Goal: Information Seeking & Learning: Learn about a topic

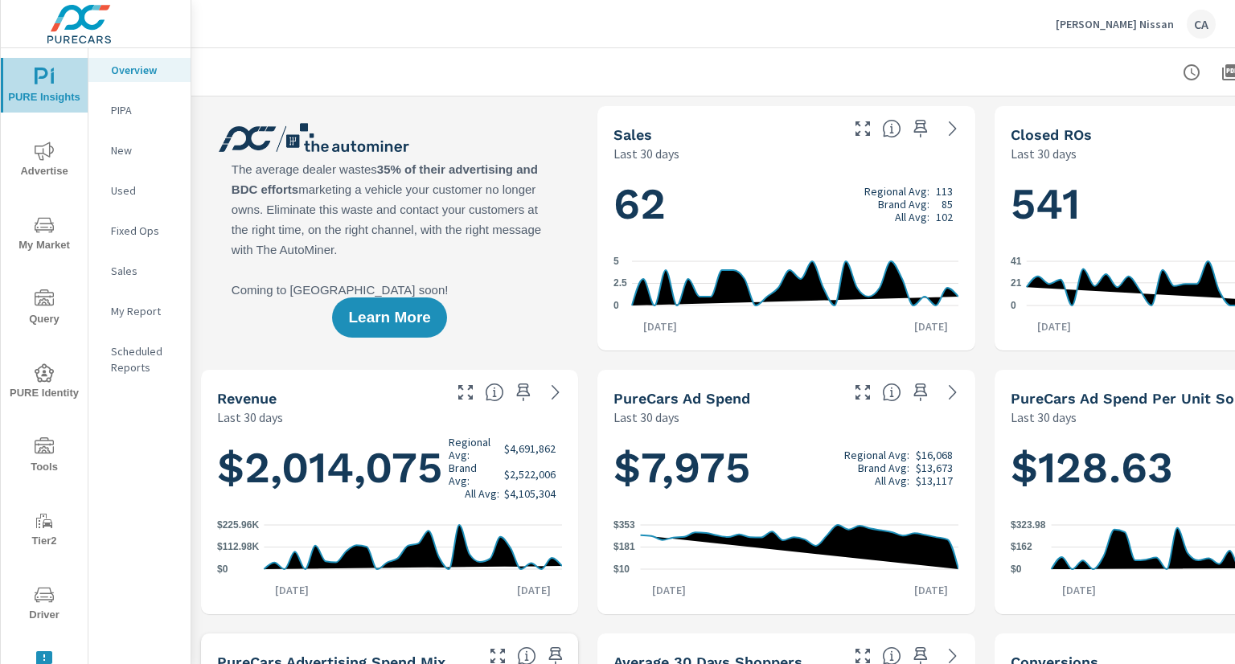
click at [55, 97] on span "PURE Insights" at bounding box center [44, 87] width 77 height 39
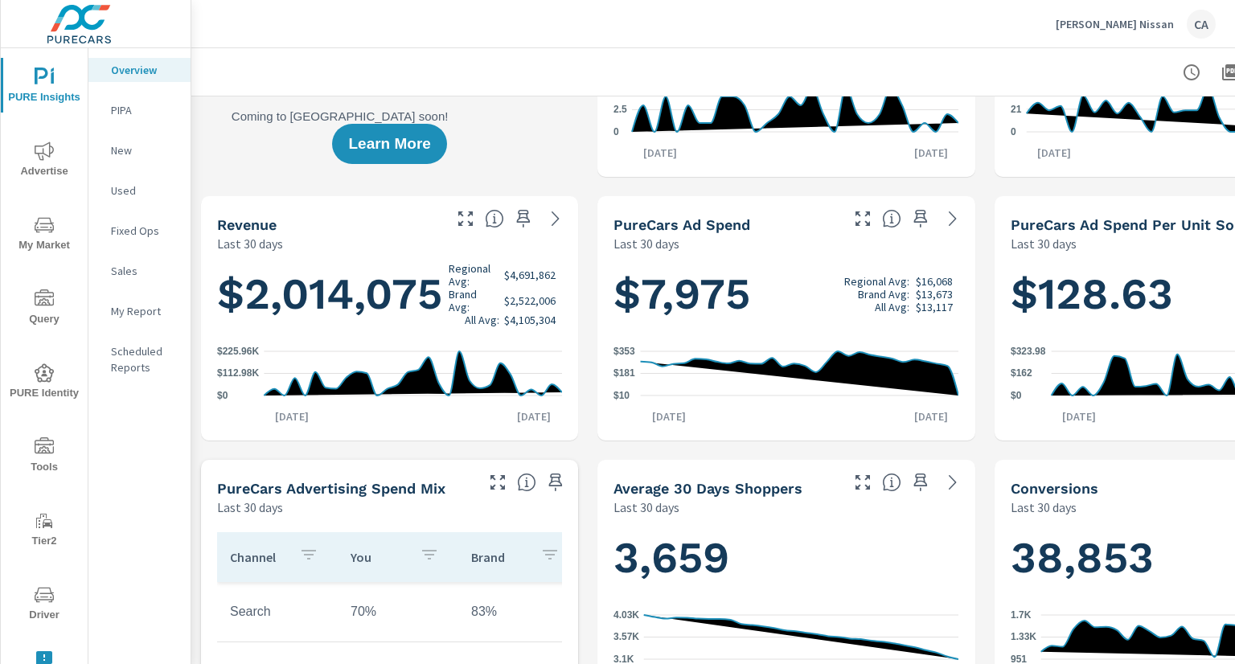
scroll to position [129, 0]
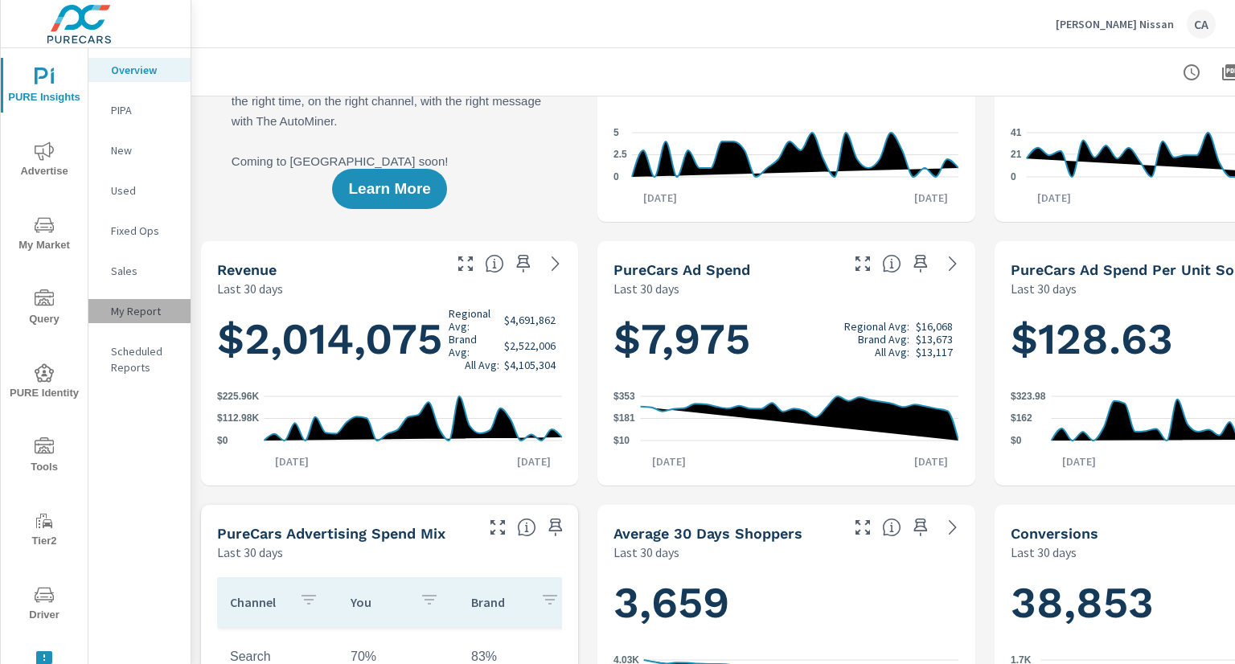
click at [142, 311] on p "My Report" at bounding box center [144, 311] width 67 height 16
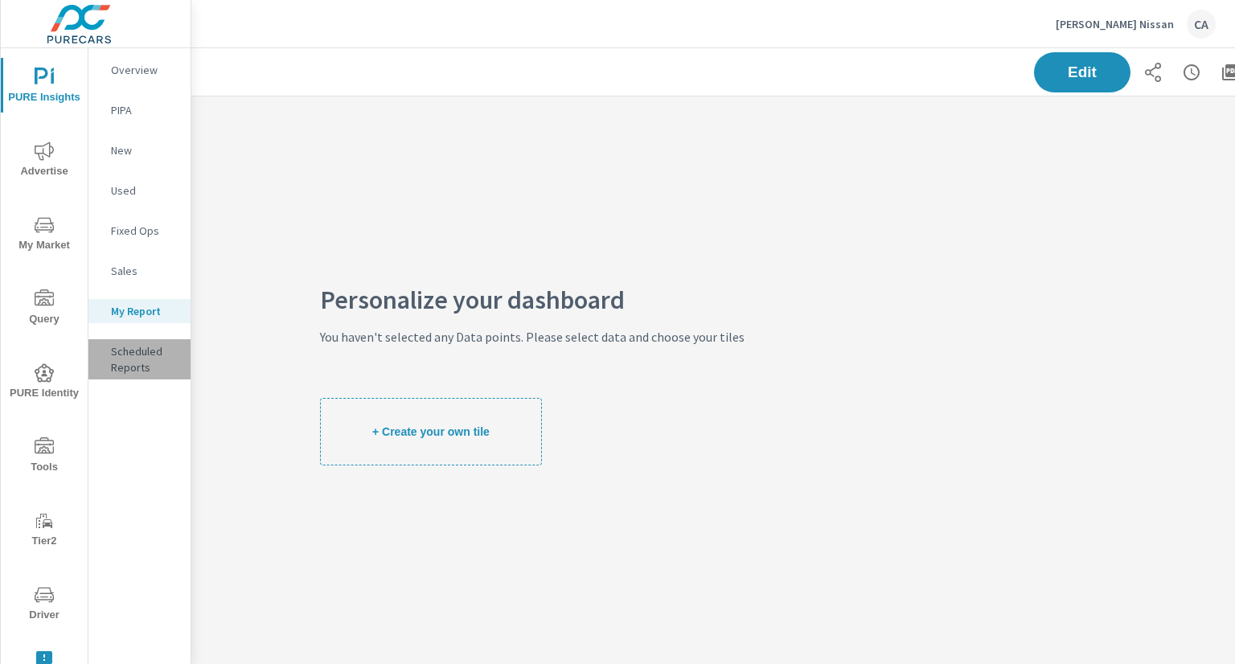
click at [125, 360] on p "Scheduled Reports" at bounding box center [144, 359] width 67 height 32
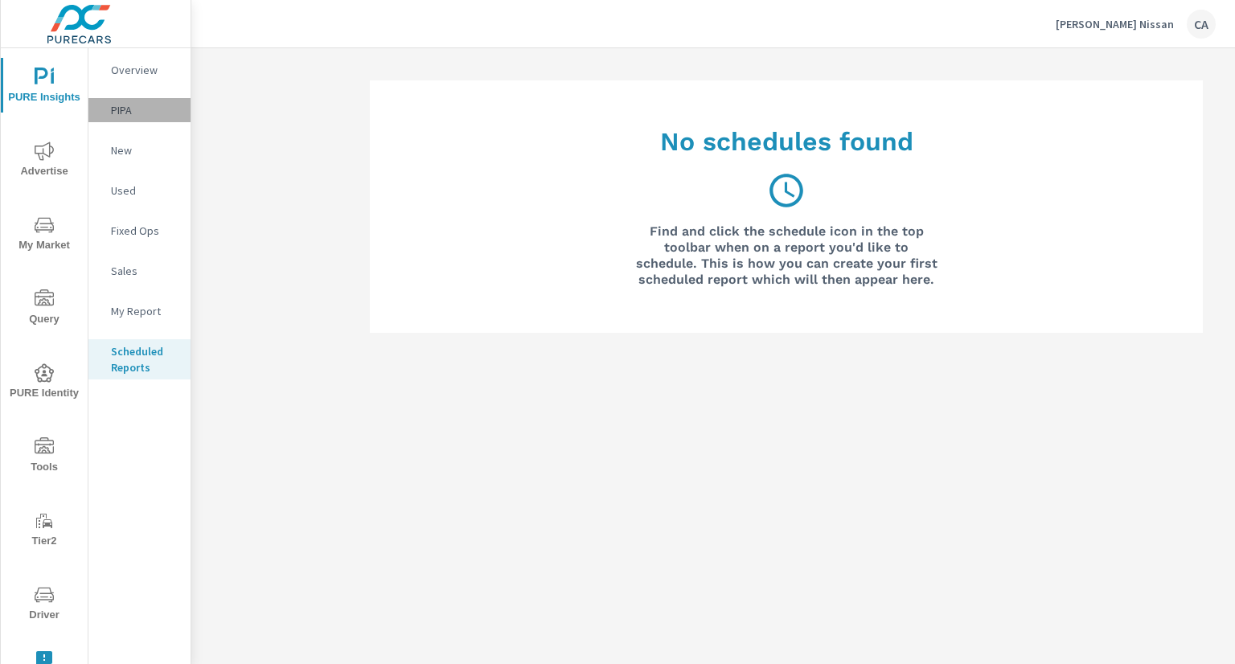
click at [127, 118] on div "PIPA" at bounding box center [139, 110] width 102 height 24
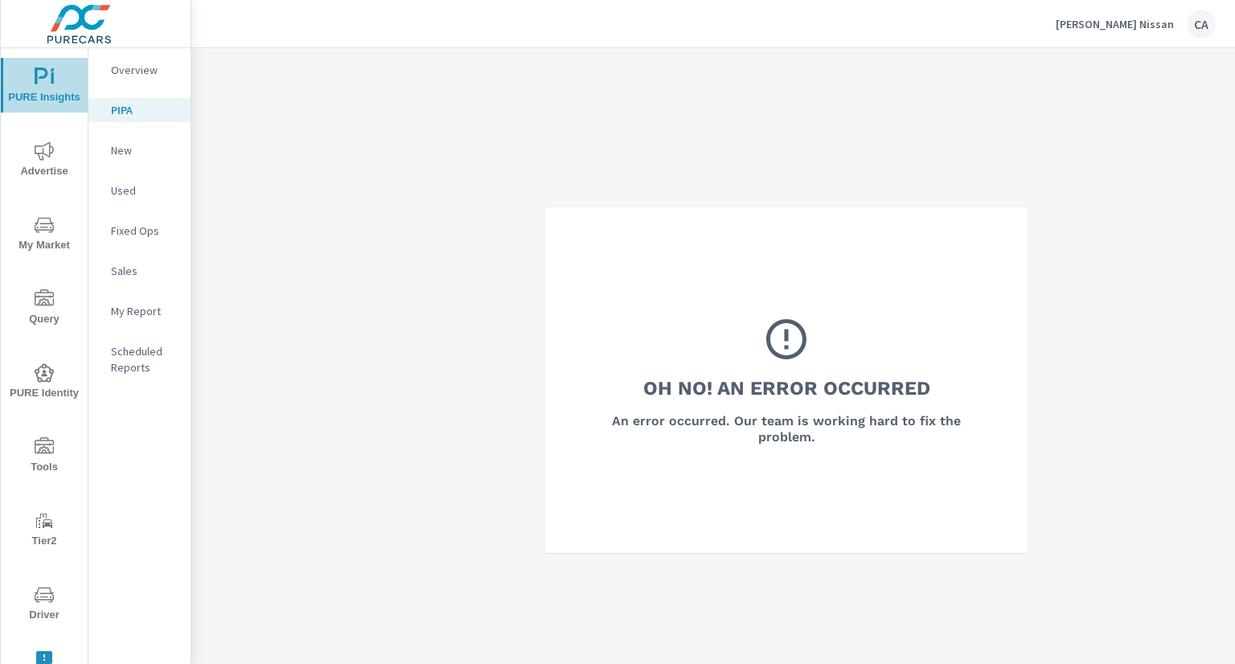
click at [56, 88] on span "PURE Insights" at bounding box center [44, 87] width 77 height 39
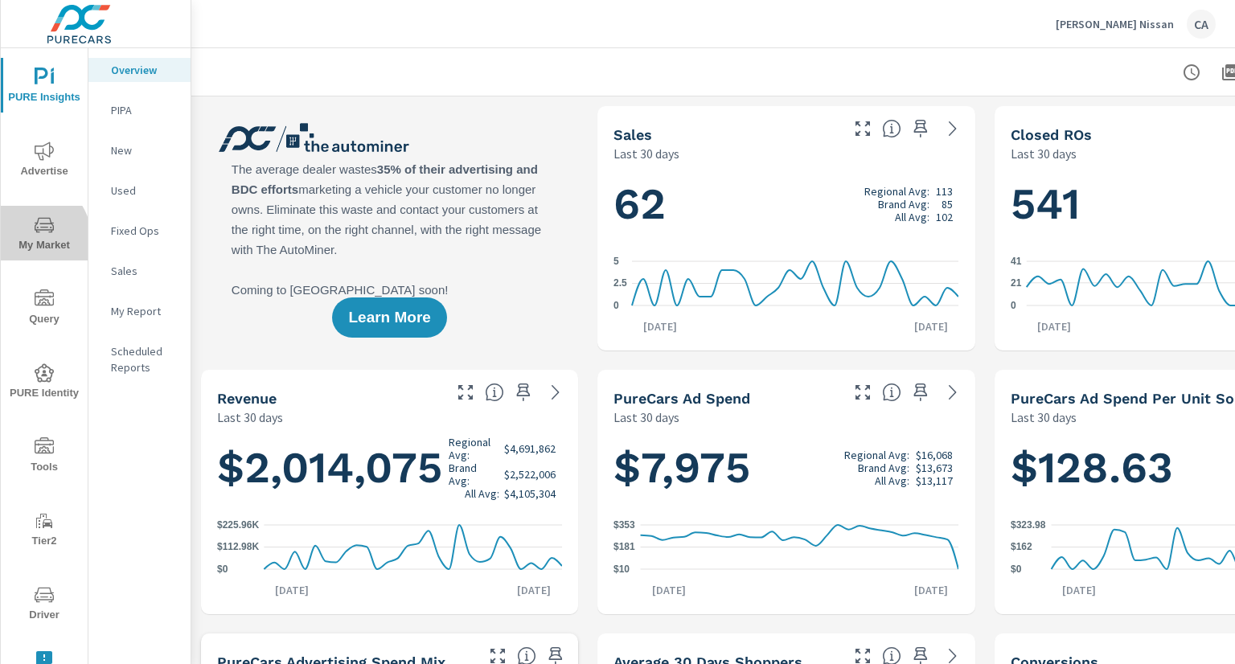
click at [29, 239] on span "My Market" at bounding box center [44, 235] width 77 height 39
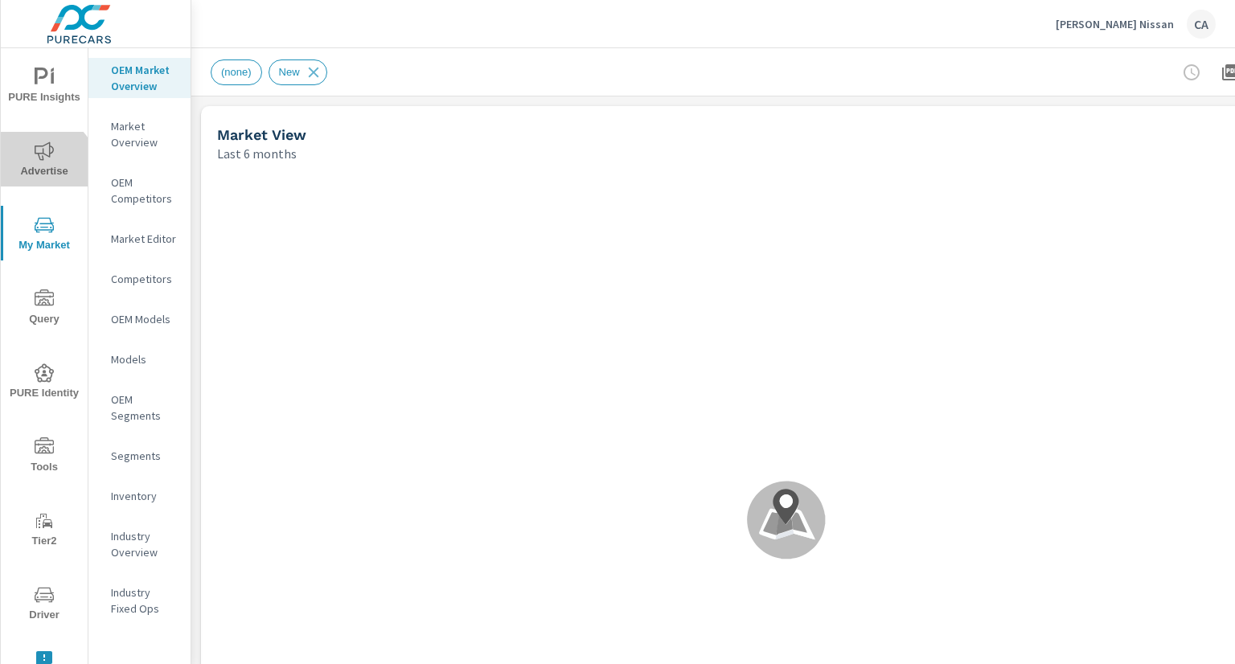
click at [39, 171] on span "Advertise" at bounding box center [44, 161] width 77 height 39
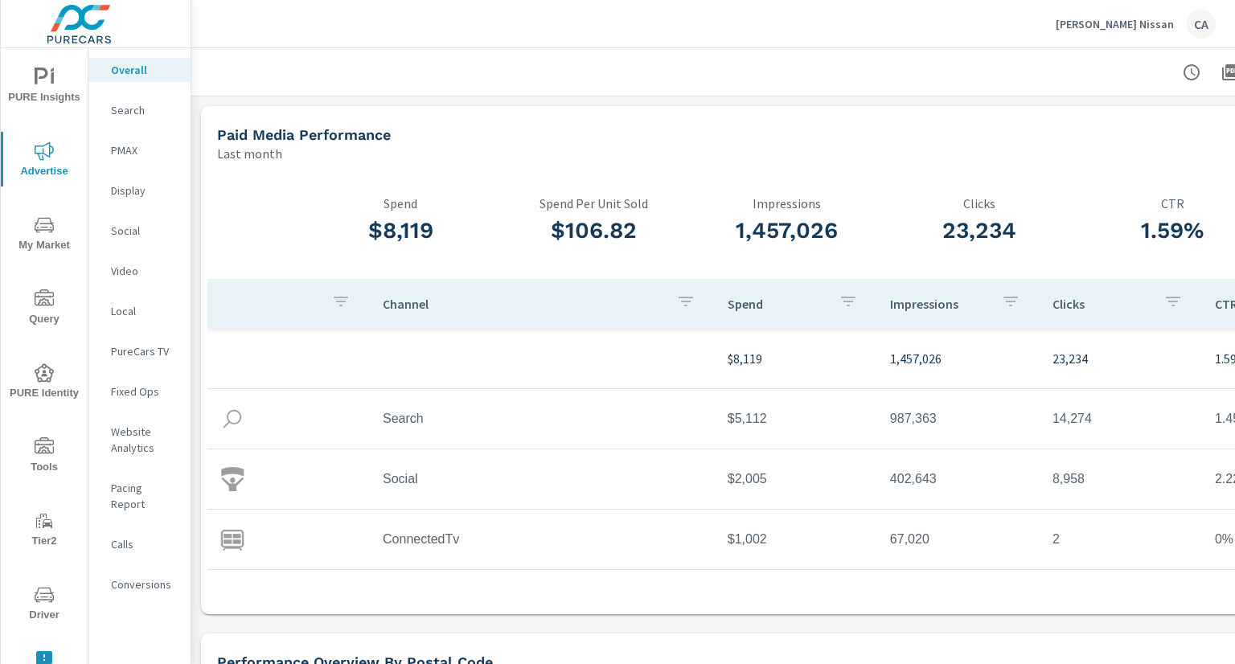
scroll to position [0, 11]
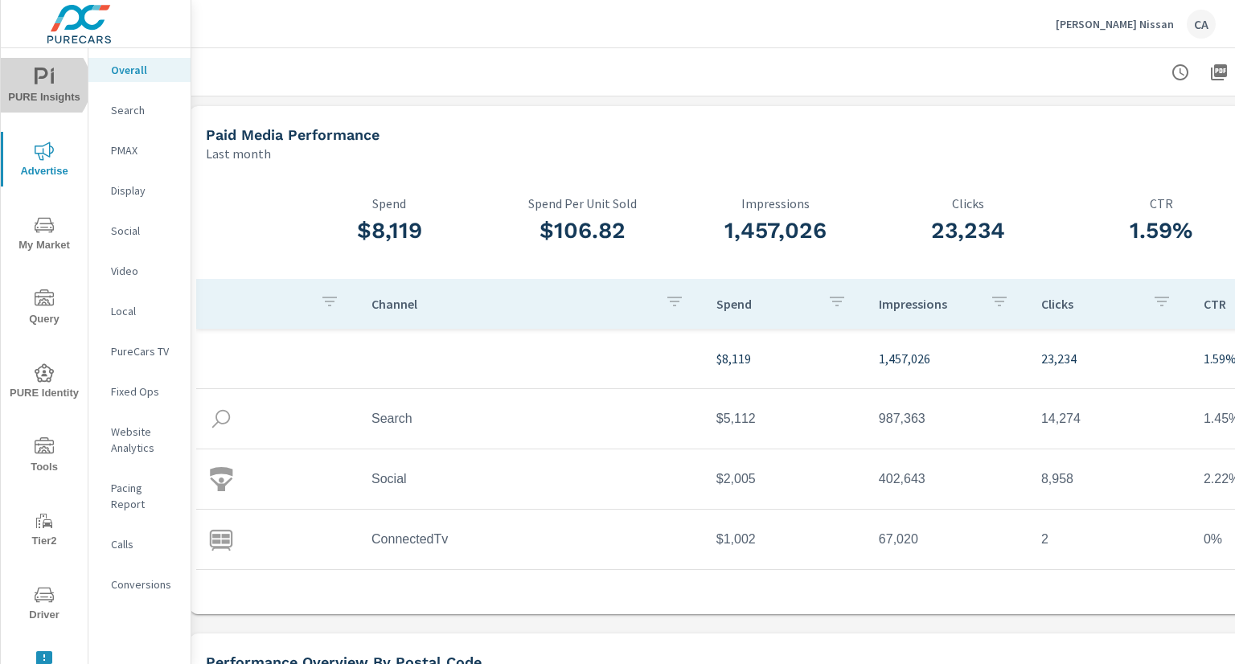
click at [41, 84] on icon "nav menu" at bounding box center [44, 77] width 19 height 19
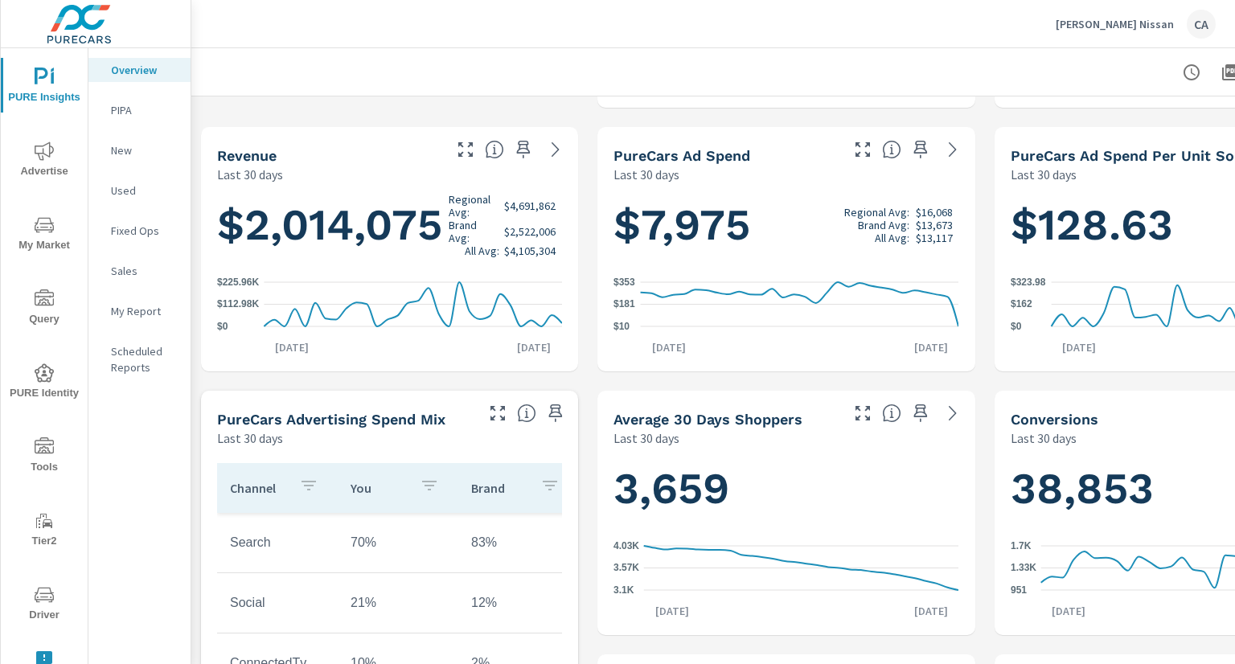
scroll to position [249, 0]
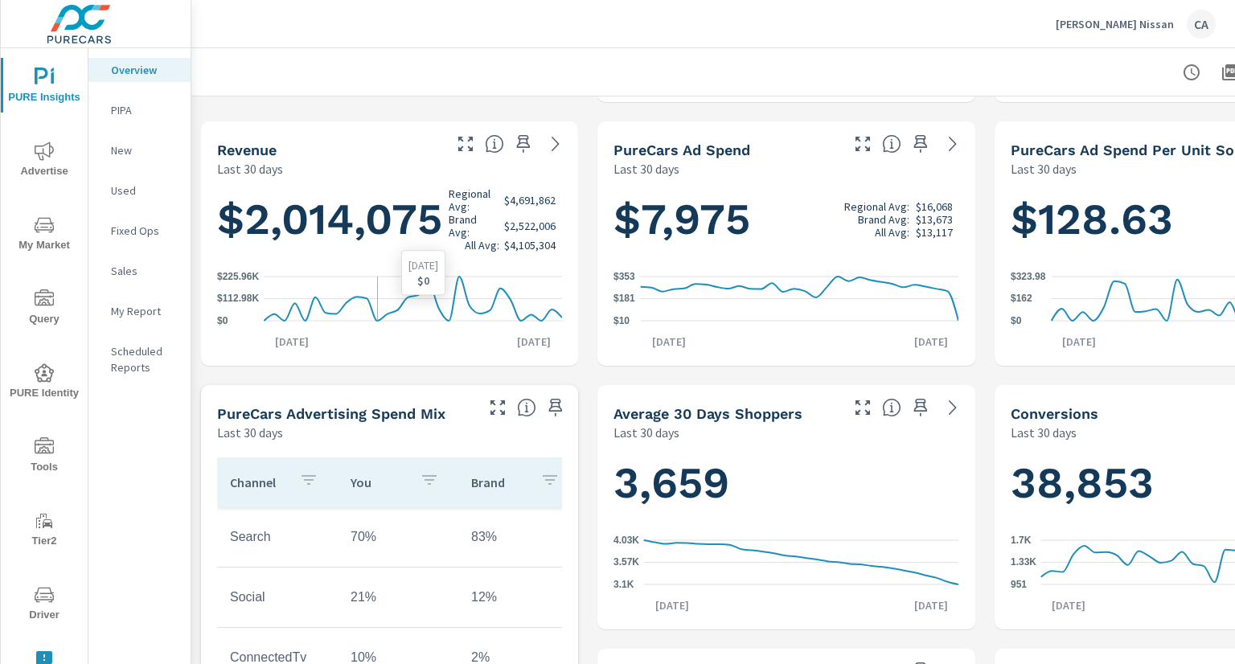
click at [376, 307] on icon "$0 $112.98K $225.96K" at bounding box center [389, 299] width 345 height 70
click at [553, 141] on icon at bounding box center [555, 143] width 19 height 19
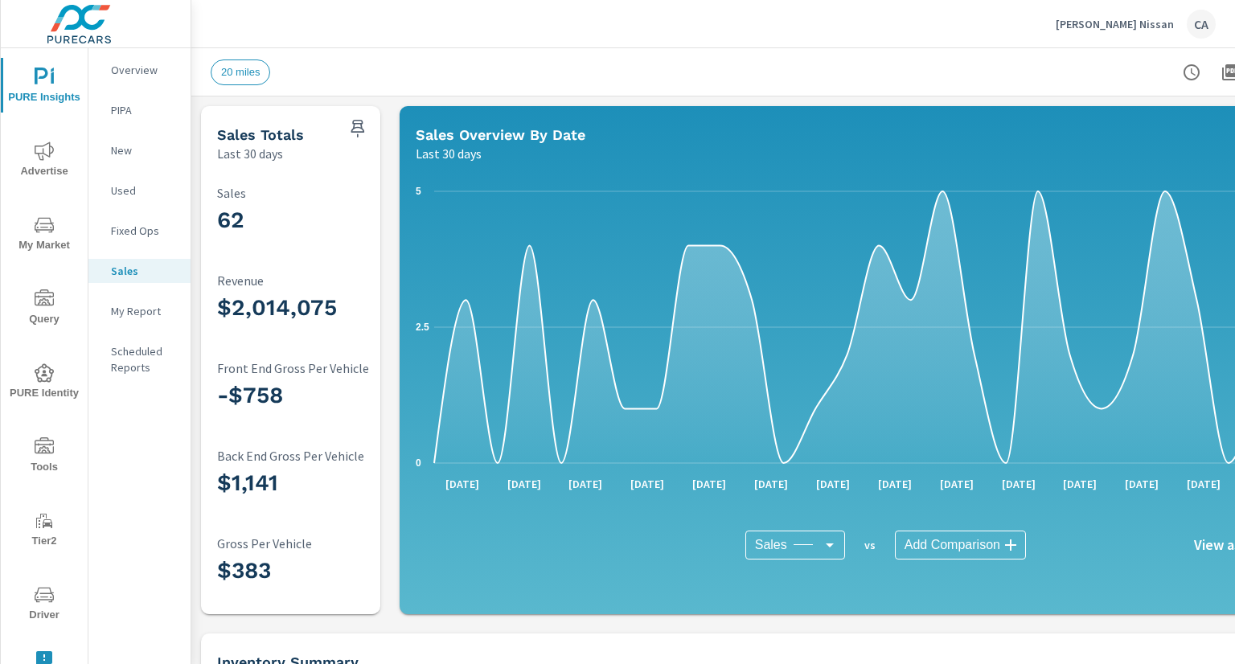
click at [634, 32] on div "Chuck Hutton Nissan CA" at bounding box center [713, 23] width 1005 height 47
